Goal: Task Accomplishment & Management: Manage account settings

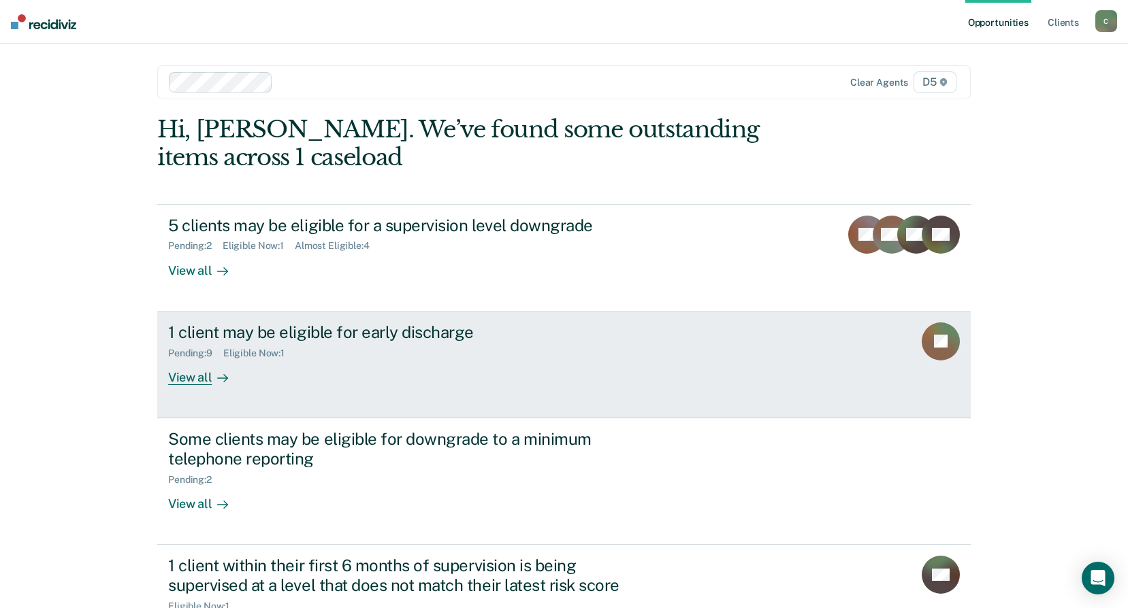
click at [190, 378] on div "View all" at bounding box center [206, 372] width 76 height 27
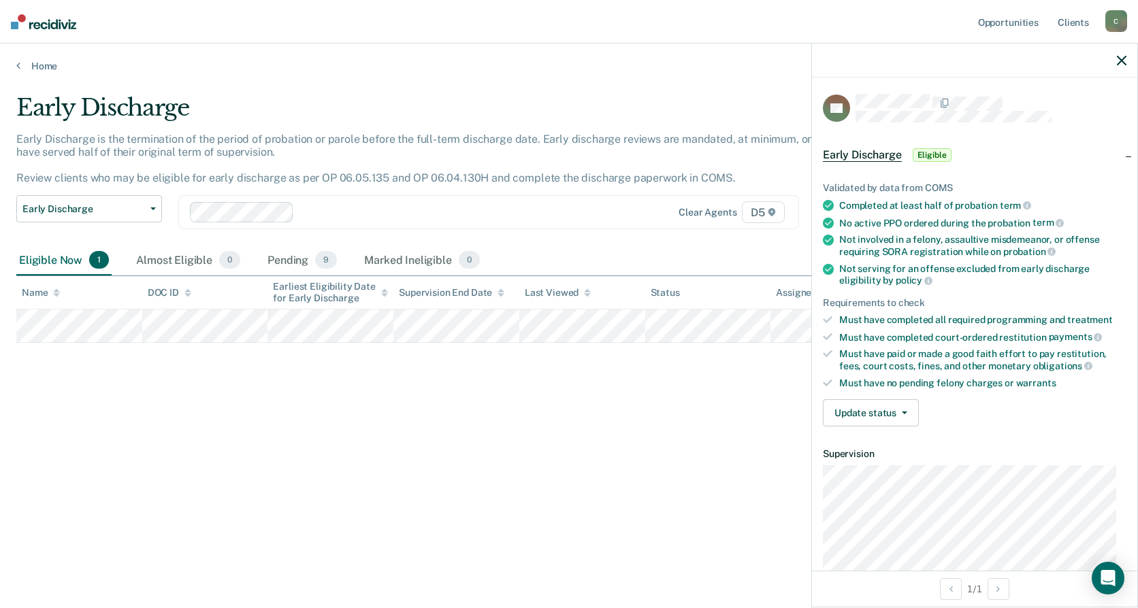
click at [930, 155] on span "Eligible" at bounding box center [932, 155] width 39 height 14
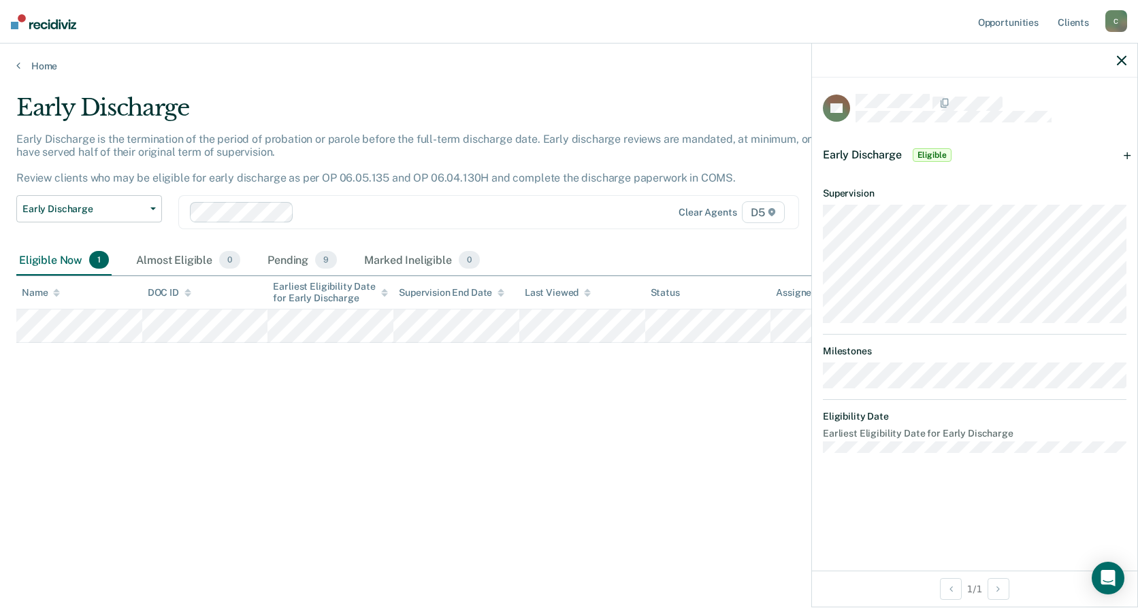
click at [929, 151] on span "Eligible" at bounding box center [932, 155] width 39 height 14
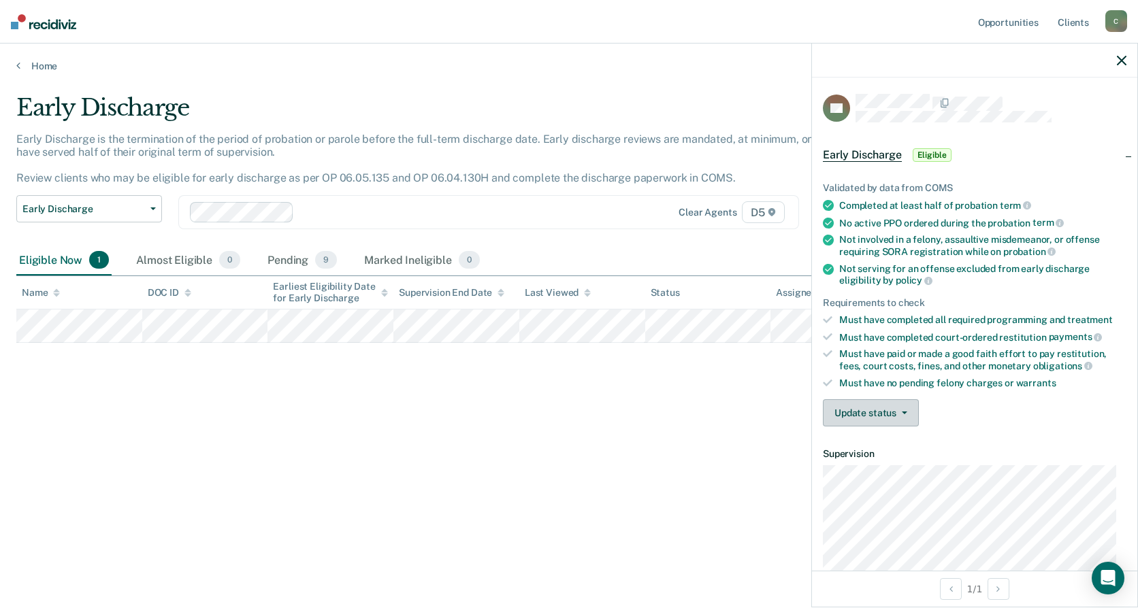
click at [876, 407] on button "Update status" at bounding box center [871, 413] width 96 height 27
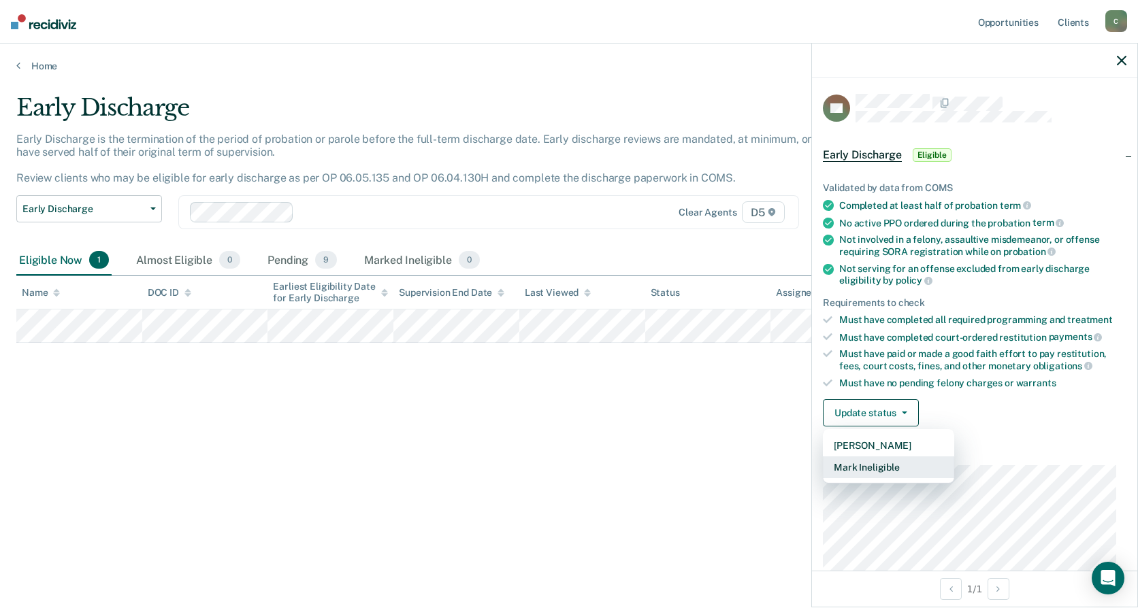
click at [869, 469] on button "Mark Ineligible" at bounding box center [888, 468] width 131 height 22
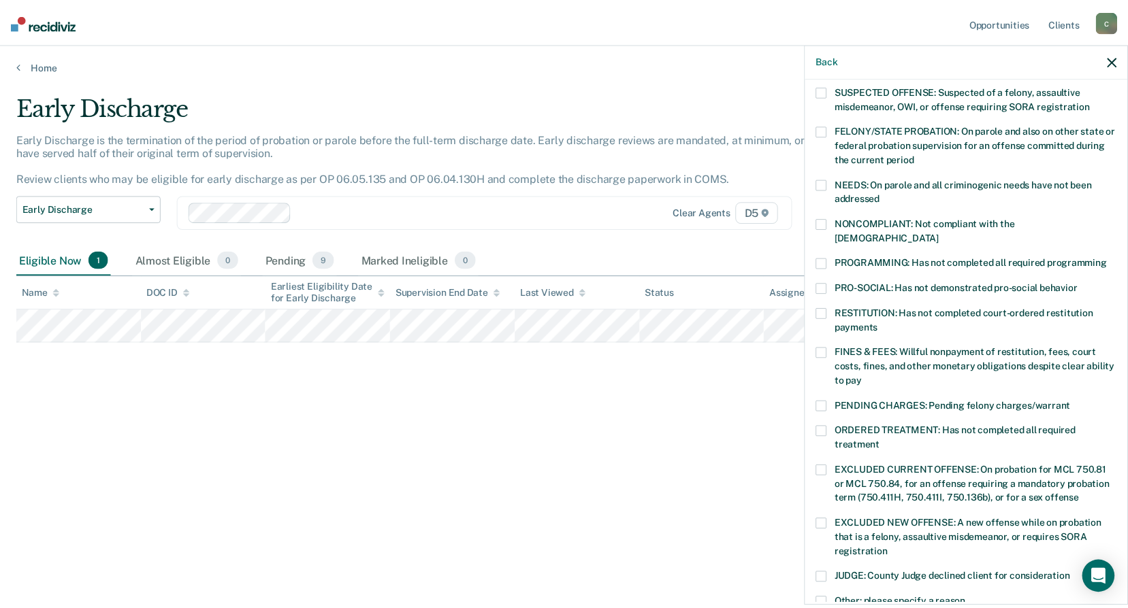
scroll to position [136, 0]
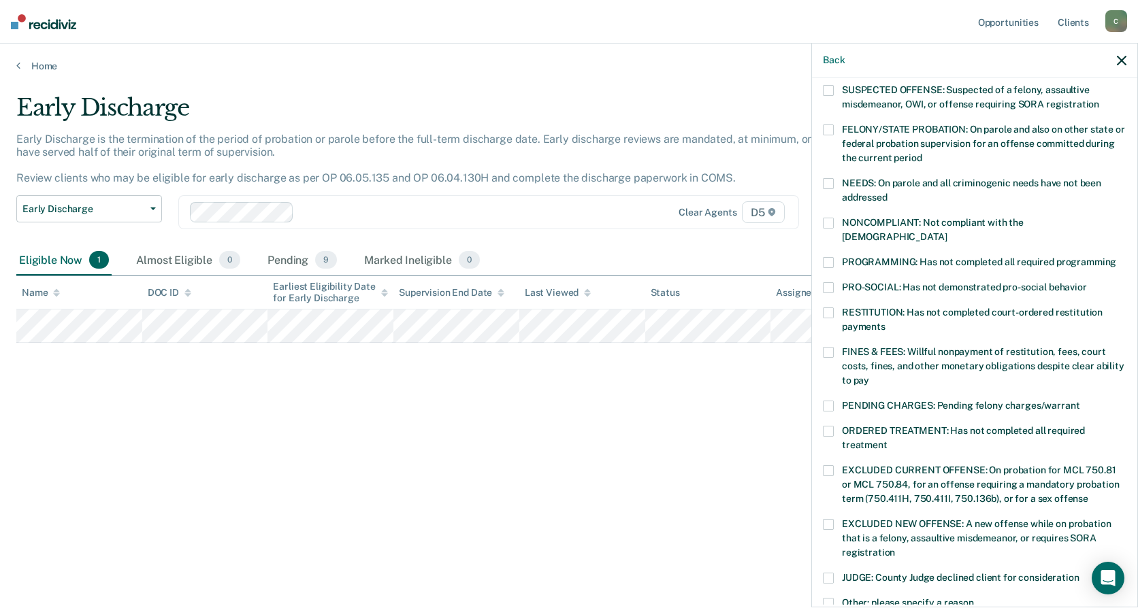
click at [764, 430] on div "Early Discharge Early Discharge is the termination of the period of probation o…" at bounding box center [568, 300] width 1105 height 412
click at [1122, 57] on icon "button" at bounding box center [1122, 61] width 10 height 10
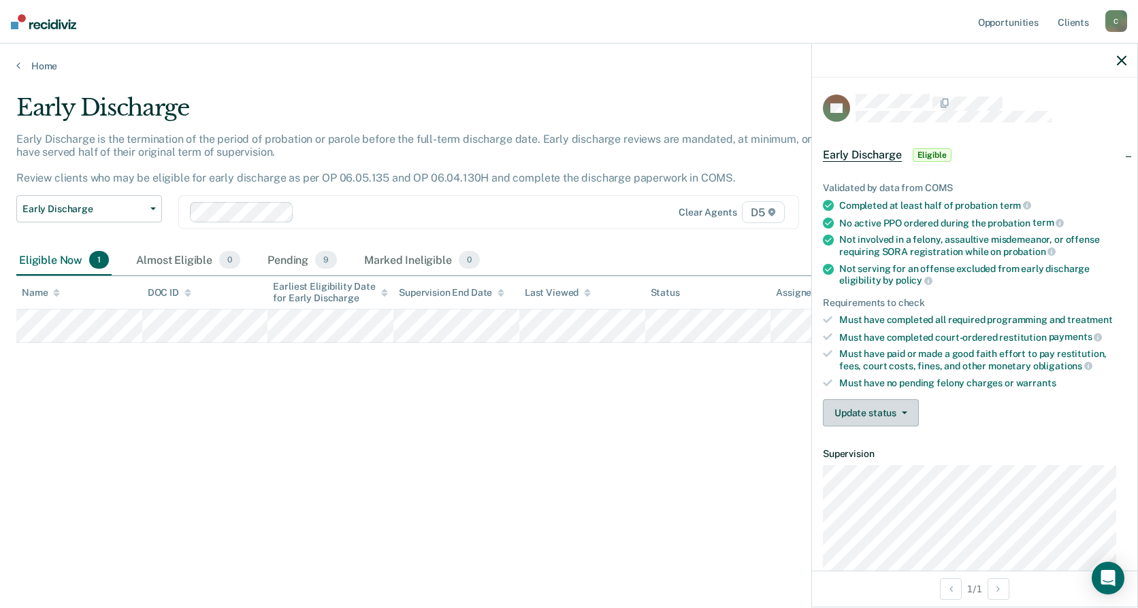
click at [880, 415] on button "Update status" at bounding box center [871, 413] width 96 height 27
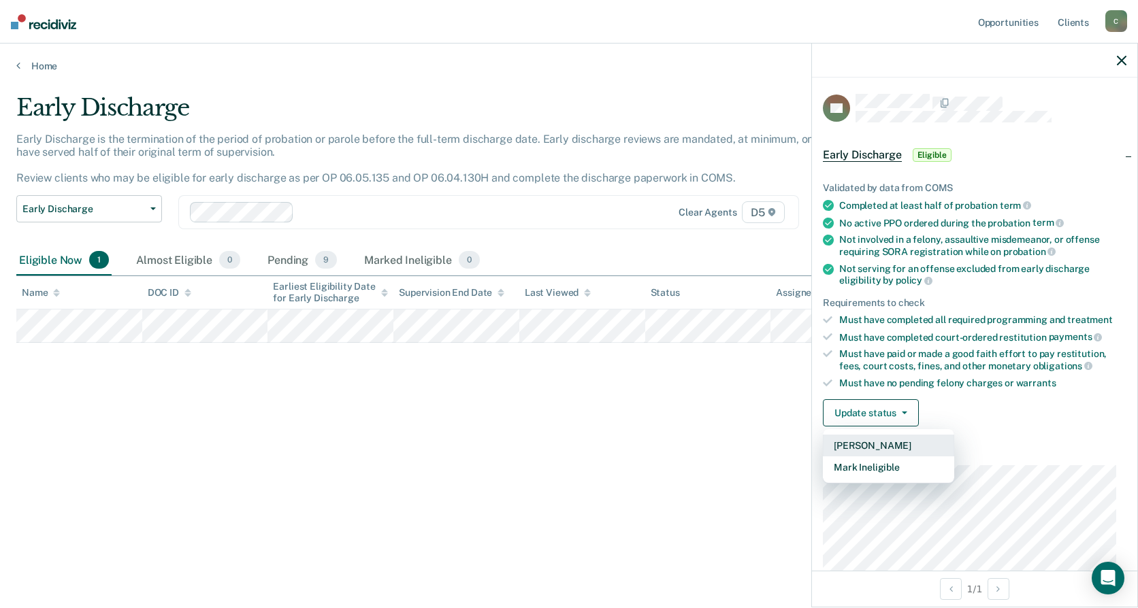
click at [873, 443] on button "[PERSON_NAME]" at bounding box center [888, 446] width 131 height 22
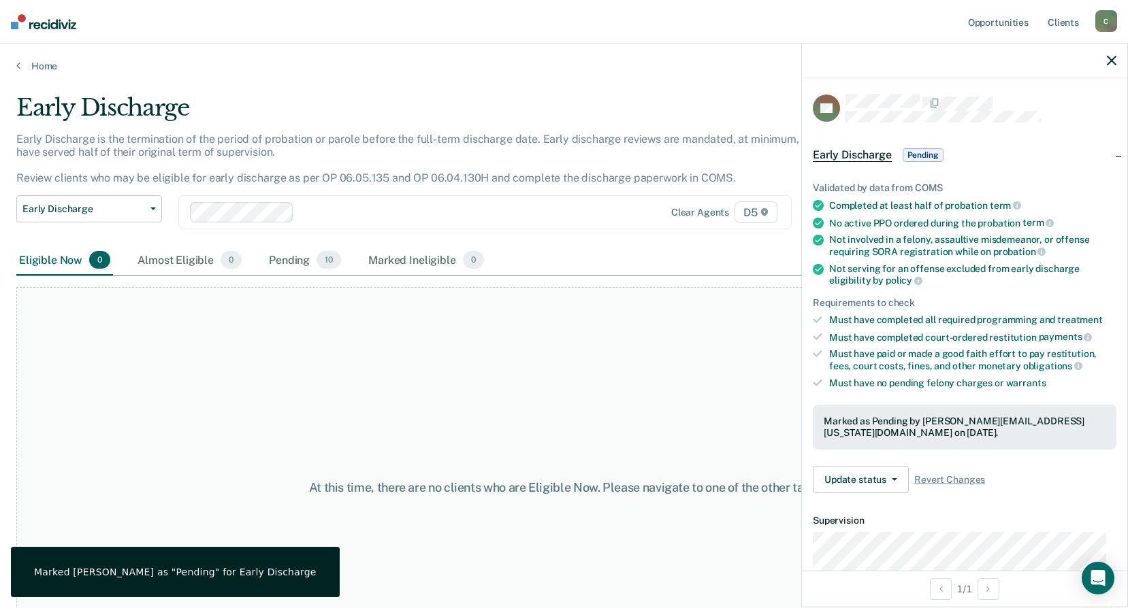
click at [891, 425] on div "Marked as Pending by [PERSON_NAME][EMAIL_ADDRESS][US_STATE][DOMAIN_NAME] on [DA…" at bounding box center [965, 427] width 282 height 23
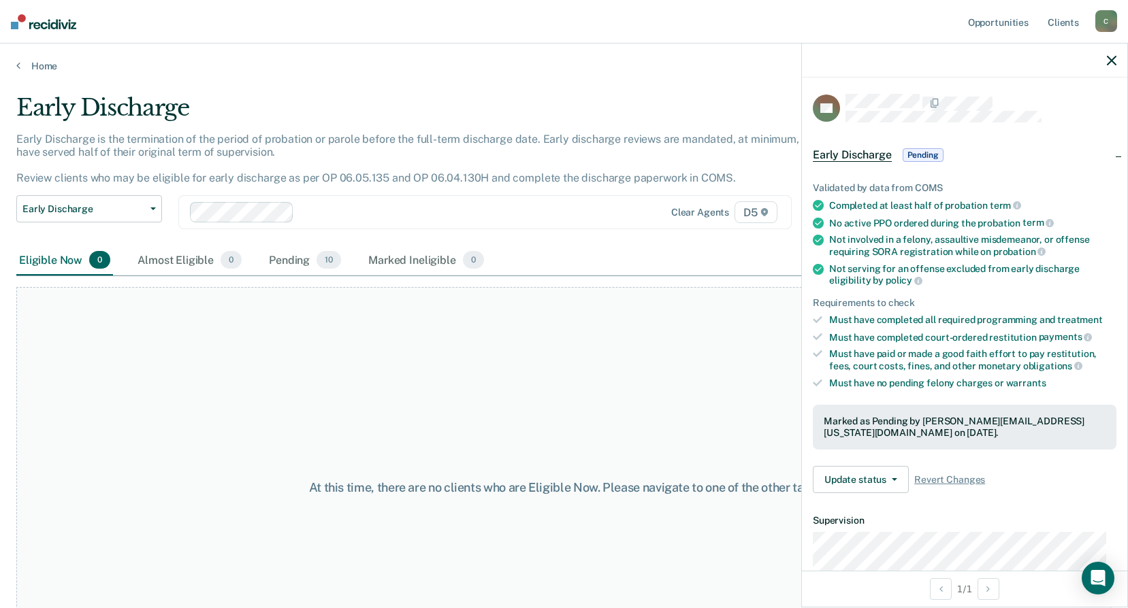
click at [1109, 58] on icon "button" at bounding box center [1112, 61] width 10 height 10
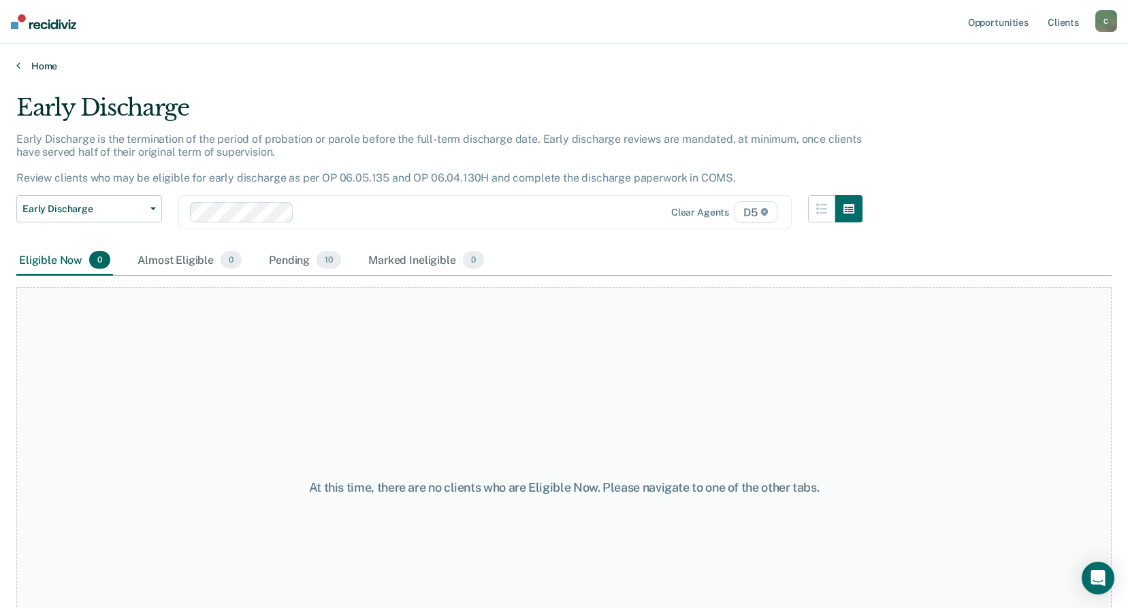
click at [18, 65] on icon at bounding box center [18, 65] width 4 height 11
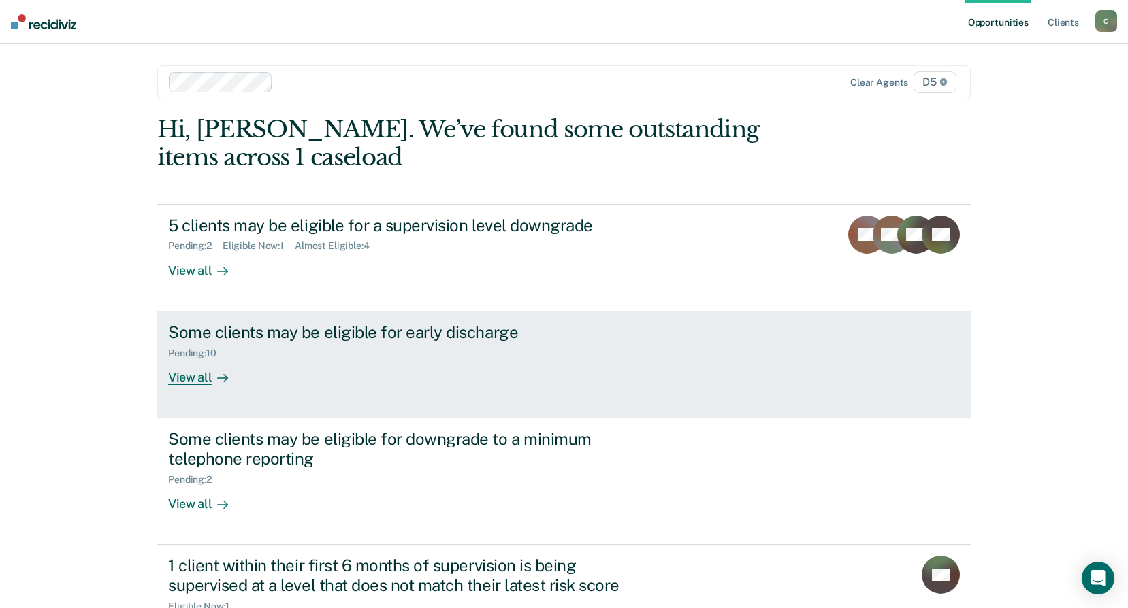
click at [270, 332] on div "Some clients may be eligible for early discharge" at bounding box center [407, 333] width 478 height 20
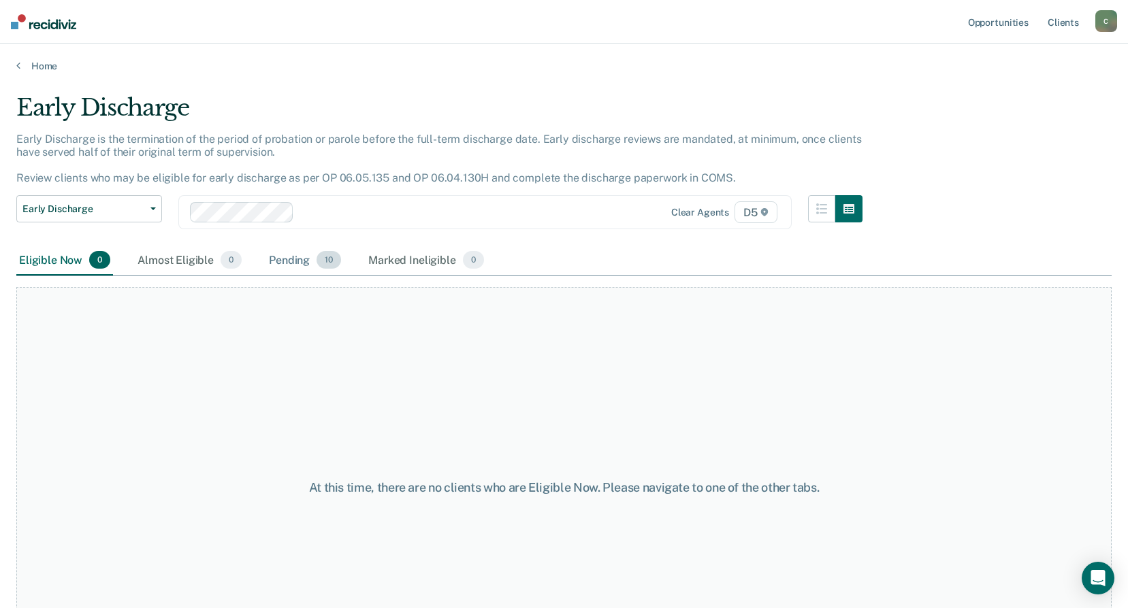
click at [328, 260] on span "10" at bounding box center [329, 260] width 25 height 18
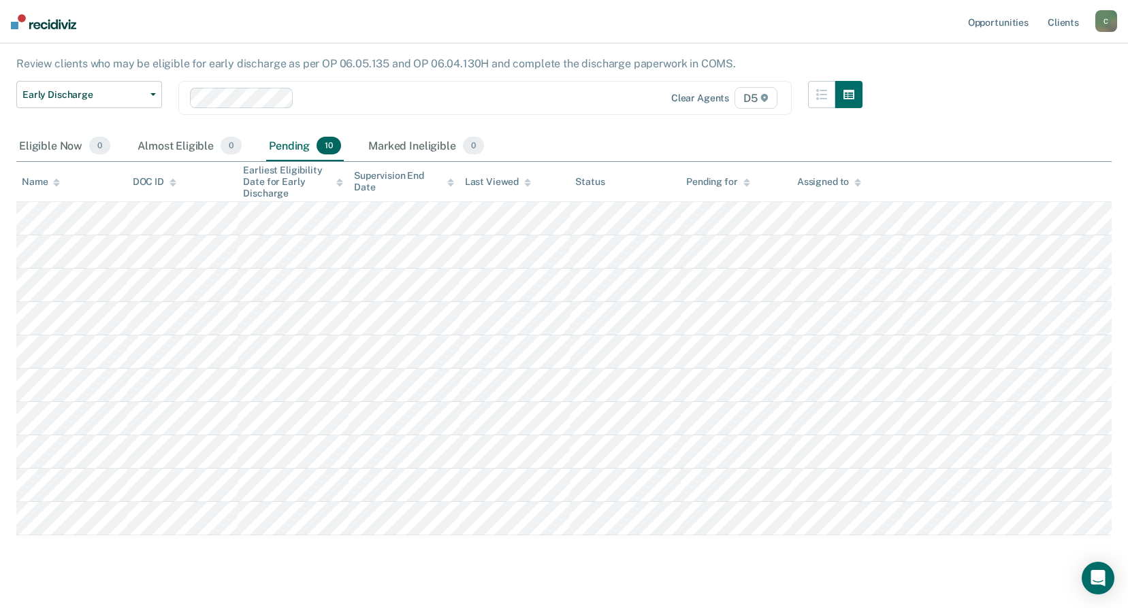
scroll to position [136, 0]
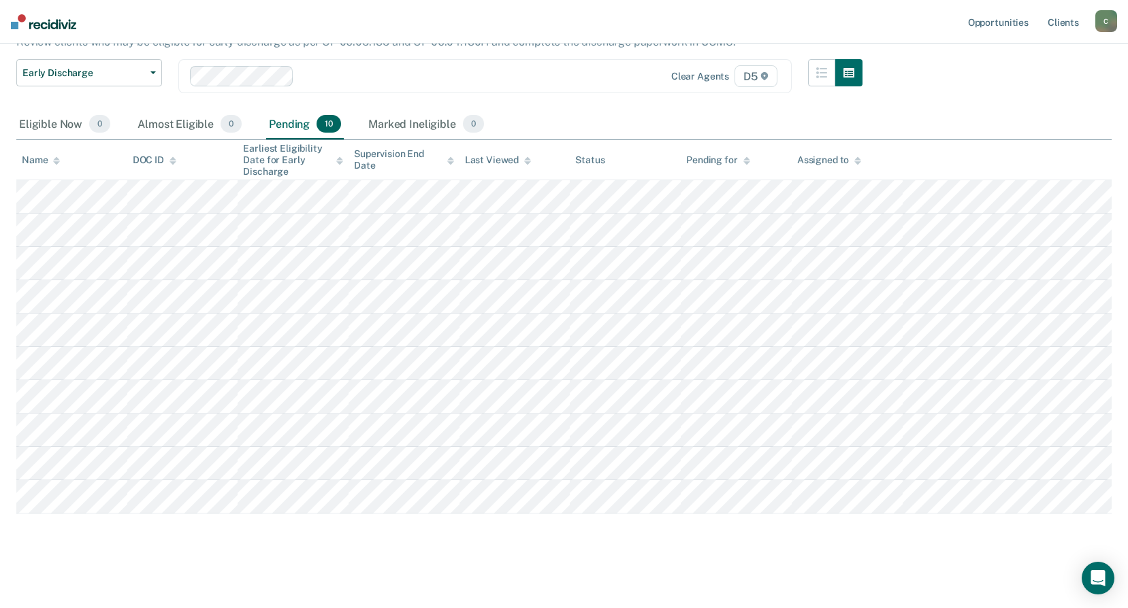
drag, startPoint x: 1090, startPoint y: 98, endPoint x: 969, endPoint y: 89, distance: 120.8
click at [1075, 98] on div "Early Discharge Early Discharge is the termination of the period of probation o…" at bounding box center [563, 234] width 1095 height 552
click at [958, 109] on div "Early Discharge Early Discharge is the termination of the period of probation o…" at bounding box center [563, 234] width 1095 height 552
drag, startPoint x: 958, startPoint y: 109, endPoint x: 696, endPoint y: 101, distance: 262.2
click at [696, 101] on div "Early Discharge Classification Review Early Discharge Minimum Telephone Reporti…" at bounding box center [439, 84] width 846 height 50
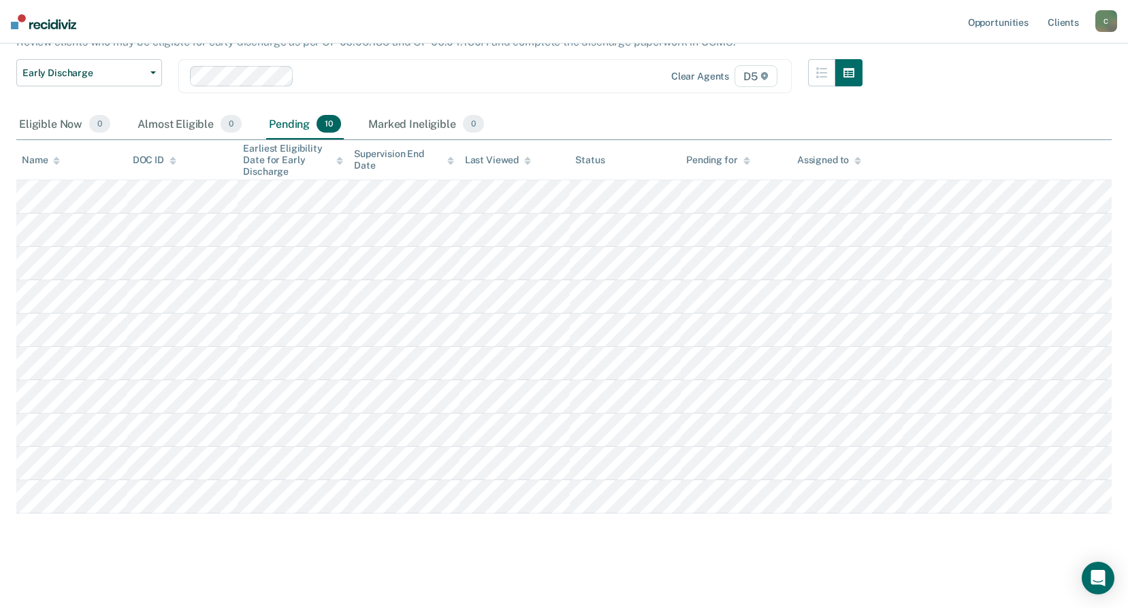
click at [206, 23] on nav "Opportunities Client s [EMAIL_ADDRESS][US_STATE][DOMAIN_NAME] C Profile How it …" at bounding box center [564, 22] width 1128 height 44
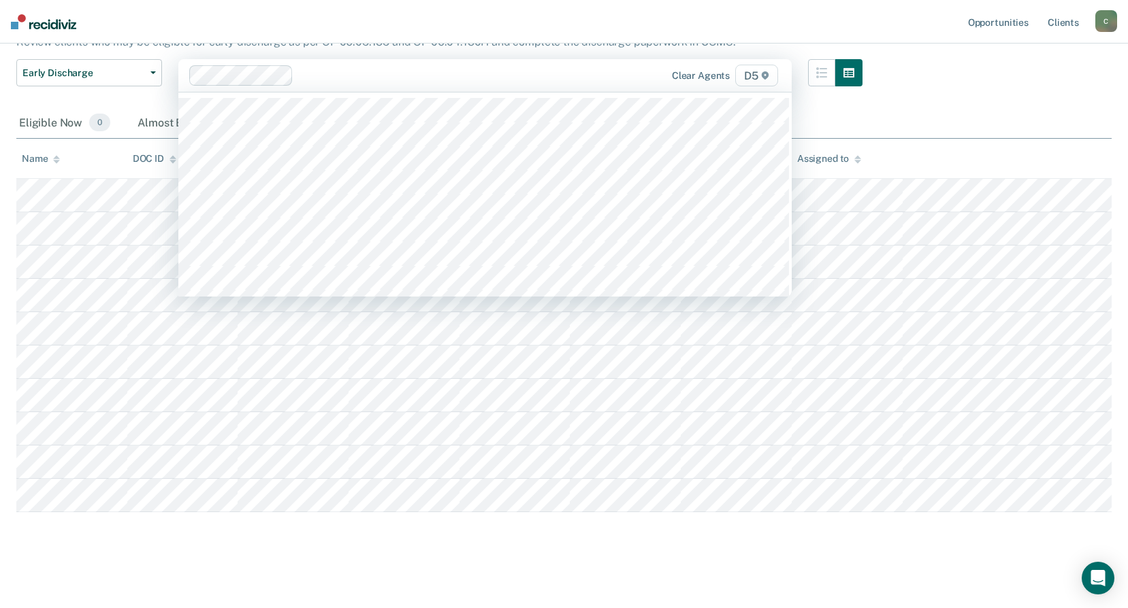
drag, startPoint x: 353, startPoint y: 79, endPoint x: 230, endPoint y: 63, distance: 124.2
click at [351, 78] on div at bounding box center [450, 76] width 303 height 16
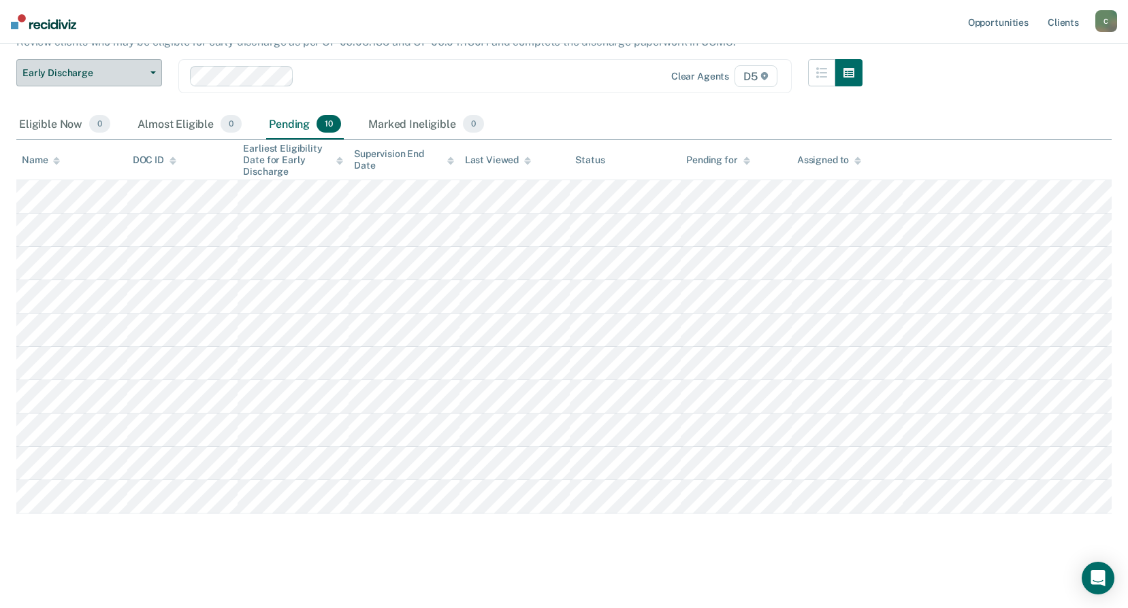
click at [76, 88] on div "Early Discharge Classification Review Early Discharge Minimum Telephone Reporti…" at bounding box center [89, 84] width 146 height 50
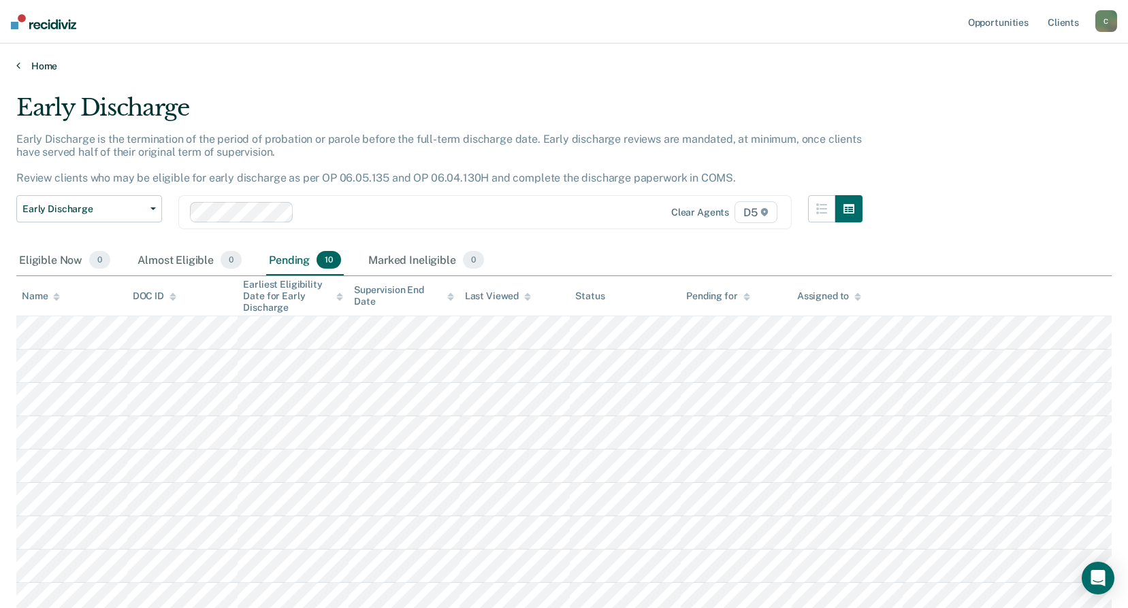
click at [17, 64] on icon at bounding box center [18, 65] width 4 height 11
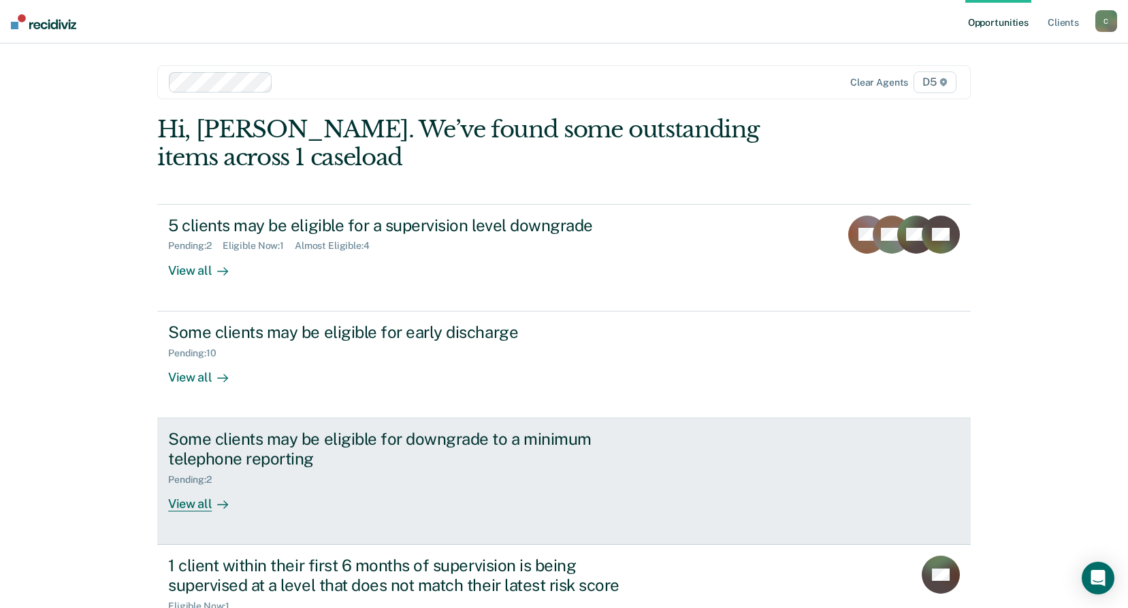
click at [287, 449] on div "Some clients may be eligible for downgrade to a minimum telephone reporting" at bounding box center [407, 448] width 478 height 39
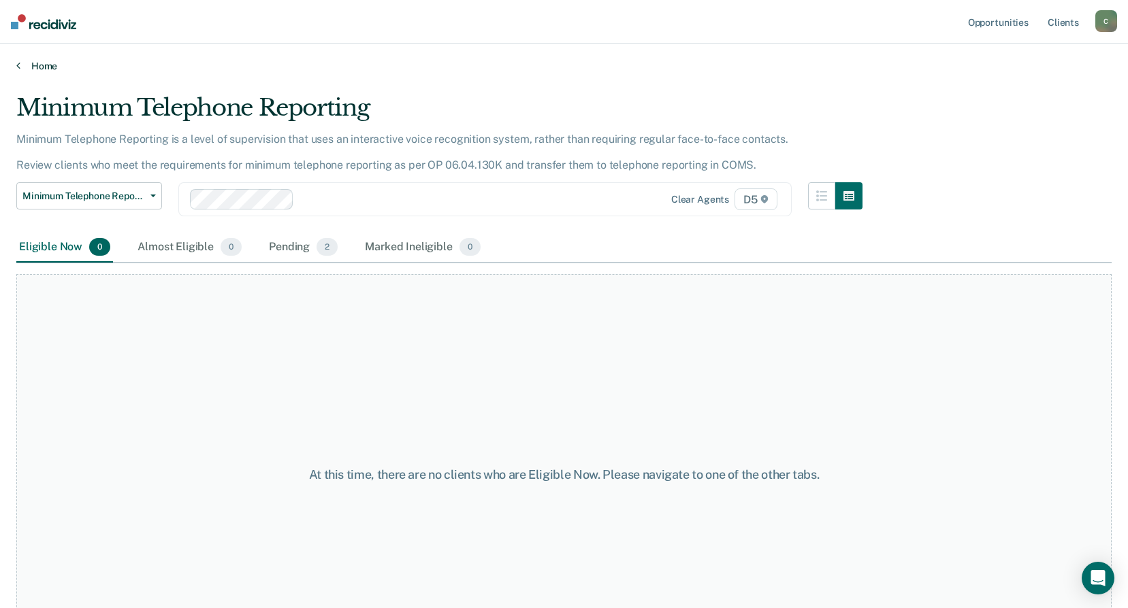
click at [20, 65] on link "Home" at bounding box center [563, 66] width 1095 height 12
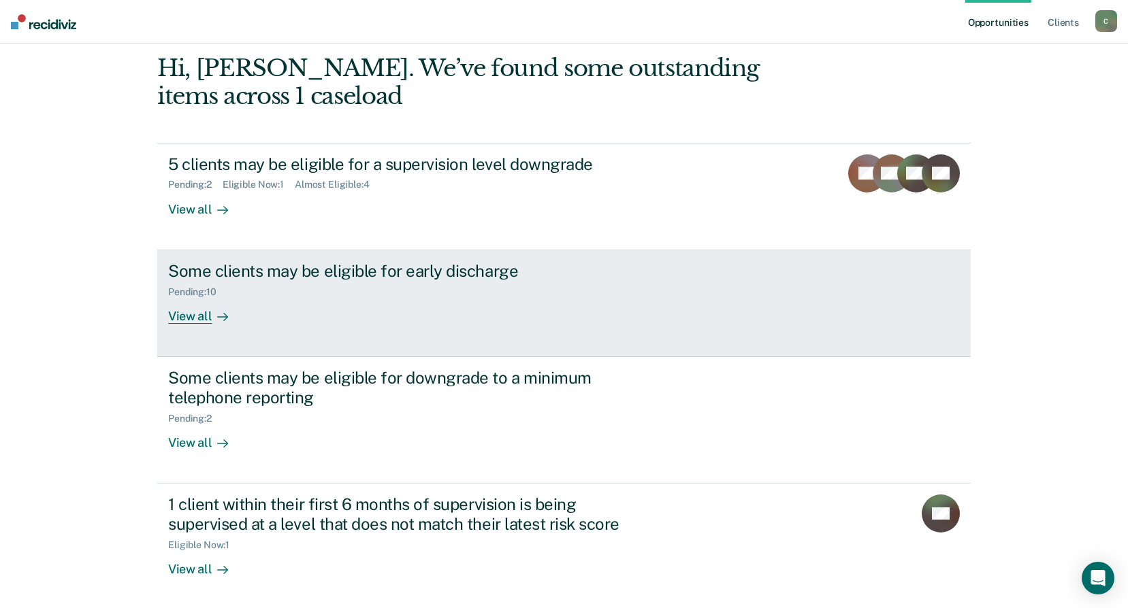
scroll to position [118, 0]
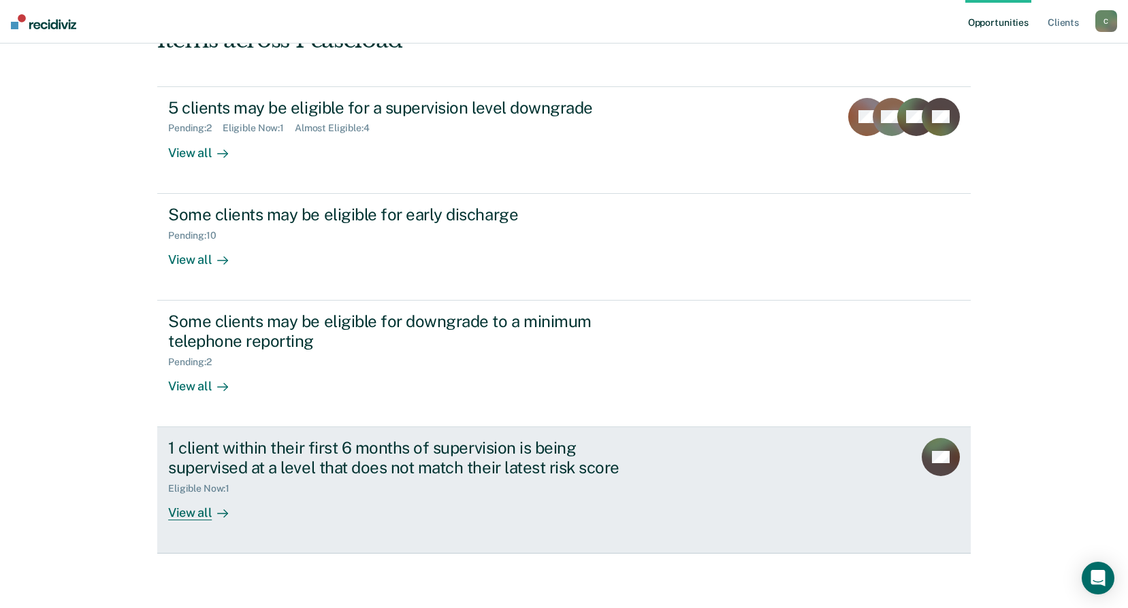
click at [204, 521] on link "1 client within their first 6 months of supervision is being supervised at a le…" at bounding box center [563, 490] width 813 height 127
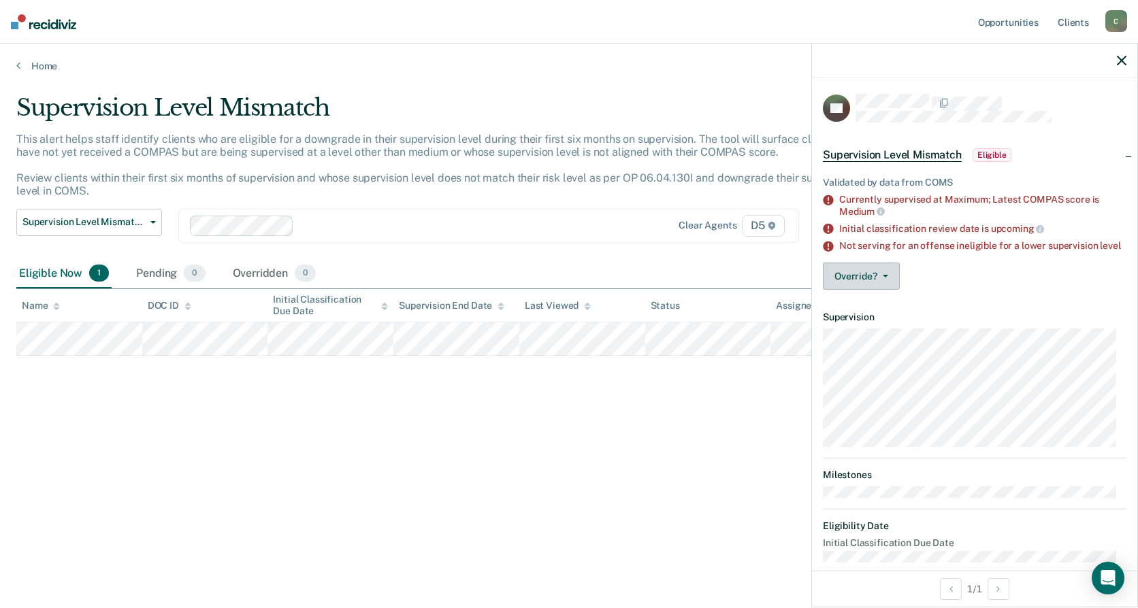
click at [857, 286] on button "Override?" at bounding box center [861, 276] width 77 height 27
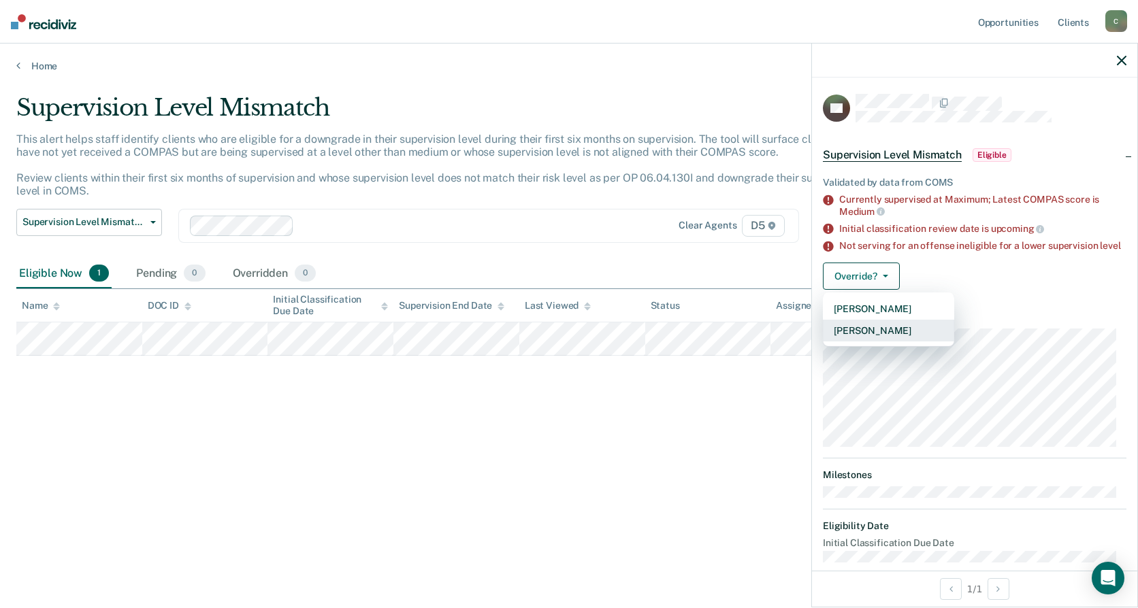
click at [876, 342] on button "[PERSON_NAME]" at bounding box center [888, 331] width 131 height 22
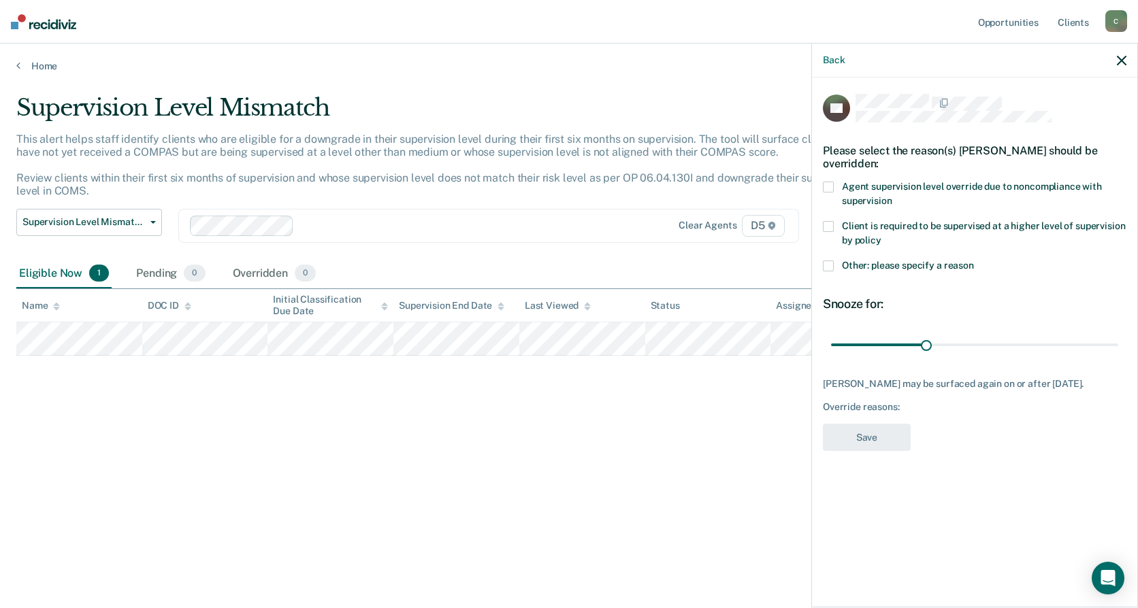
click at [831, 227] on span at bounding box center [828, 226] width 11 height 11
click at [873, 433] on button "Save" at bounding box center [867, 438] width 88 height 28
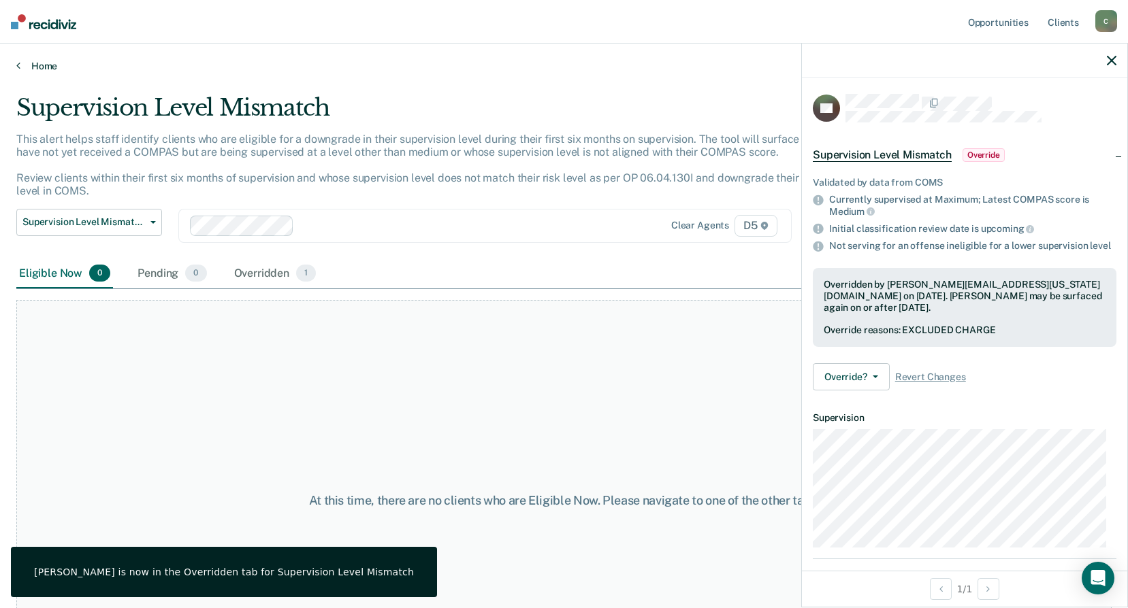
click at [19, 64] on icon at bounding box center [18, 65] width 4 height 11
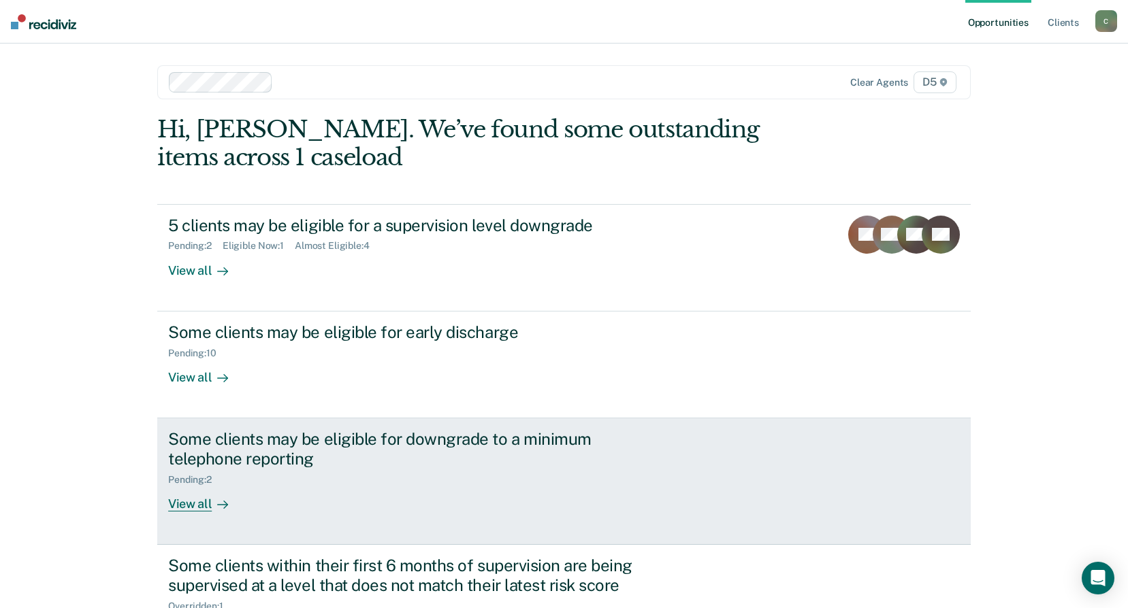
click at [191, 504] on div "View all" at bounding box center [206, 498] width 76 height 27
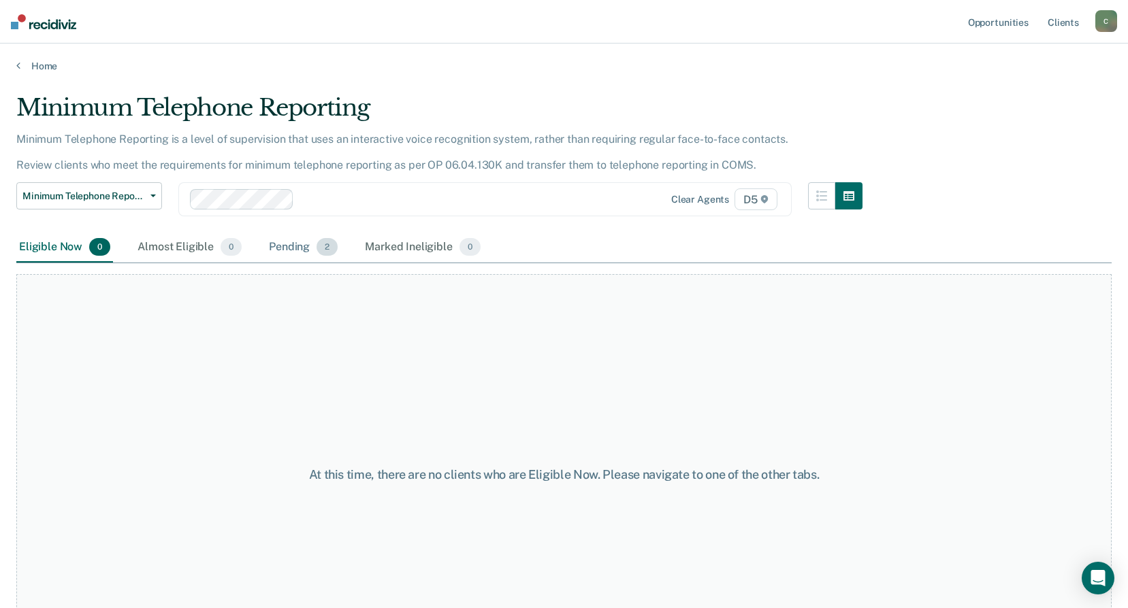
drag, startPoint x: 327, startPoint y: 242, endPoint x: 329, endPoint y: 251, distance: 9.0
click at [328, 246] on span "2" at bounding box center [327, 247] width 21 height 18
